Goal: Information Seeking & Learning: Learn about a topic

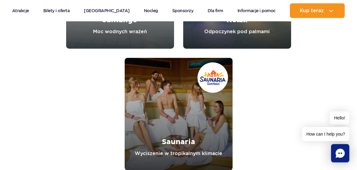
scroll to position [2441, 0]
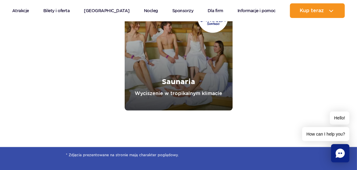
click at [182, 103] on link "Saunaria" at bounding box center [179, 54] width 108 height 113
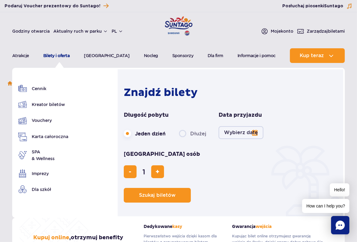
click at [60, 56] on link "Bilety i oferta" at bounding box center [56, 55] width 27 height 15
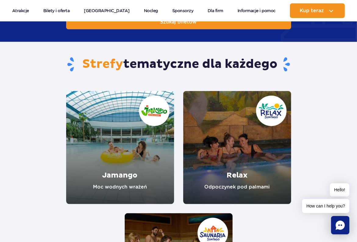
scroll to position [702, 0]
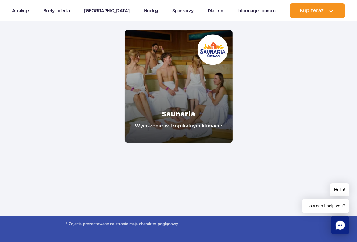
click at [207, 130] on link "Saunaria" at bounding box center [179, 86] width 108 height 113
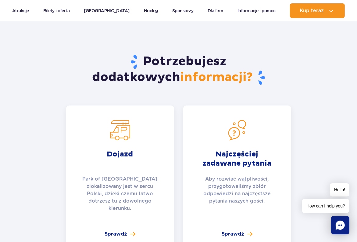
scroll to position [1320, 0]
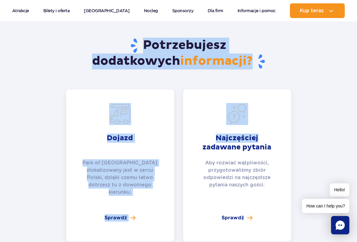
drag, startPoint x: 360, startPoint y: 83, endPoint x: 330, endPoint y: 95, distance: 32.2
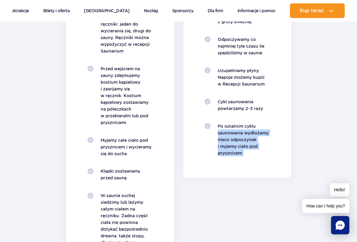
scroll to position [722, 0]
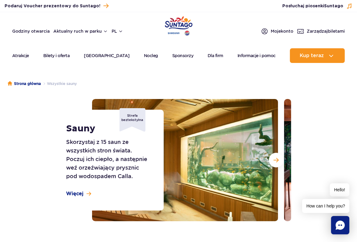
click at [38, 128] on section "Sauny Skorzystaj z 15 saun ze wszystkich stron świata. Poczuj ich ciepło, a nas…" at bounding box center [178, 160] width 357 height 122
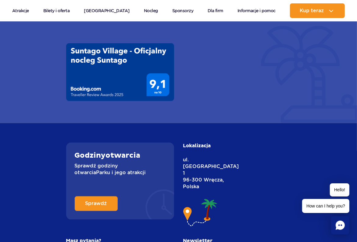
scroll to position [2807, 0]
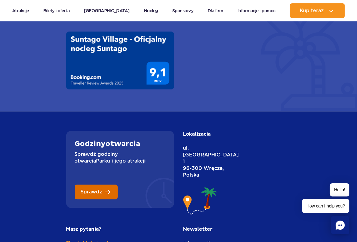
click at [99, 194] on span "Sprawdź" at bounding box center [92, 191] width 22 height 5
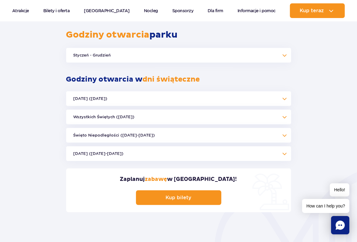
click at [99, 52] on button "Styczeń - Grudzień" at bounding box center [178, 55] width 225 height 15
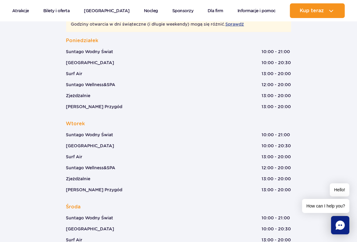
scroll to position [402, 0]
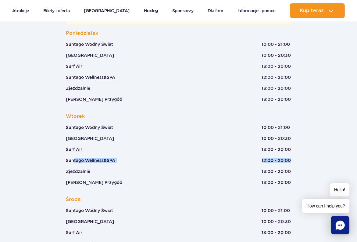
drag, startPoint x: 92, startPoint y: 159, endPoint x: 293, endPoint y: 157, distance: 201.1
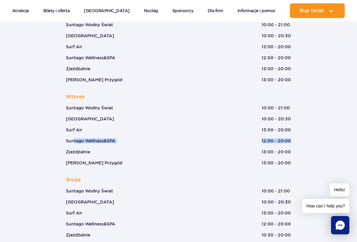
scroll to position [432, 0]
